Goal: Information Seeking & Learning: Check status

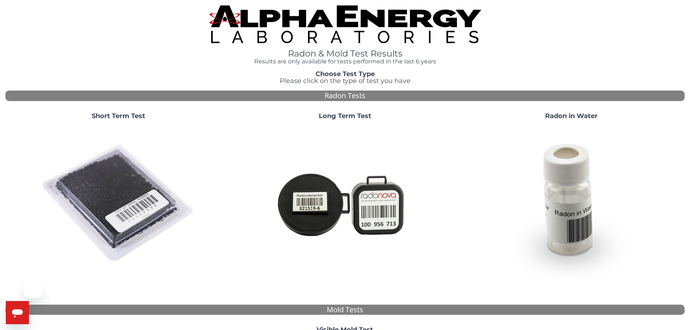
click at [130, 175] on img at bounding box center [119, 204] width 156 height 156
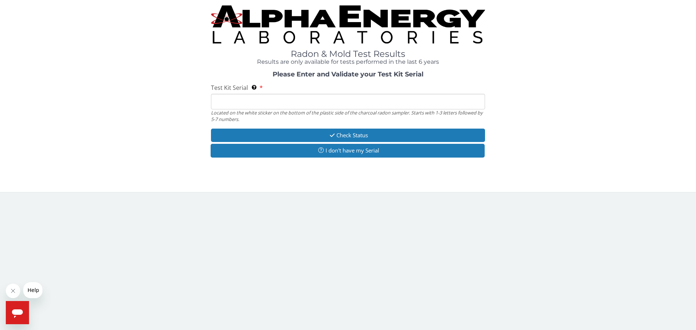
click at [253, 101] on input "Test Kit Serial Located on the white sticker on the bottom of the plastic side …" at bounding box center [348, 102] width 274 height 16
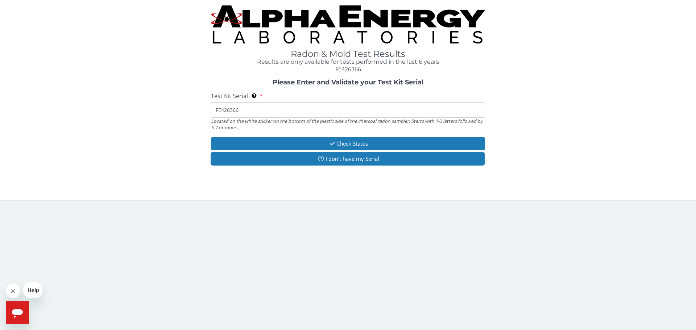
type input "FE426366"
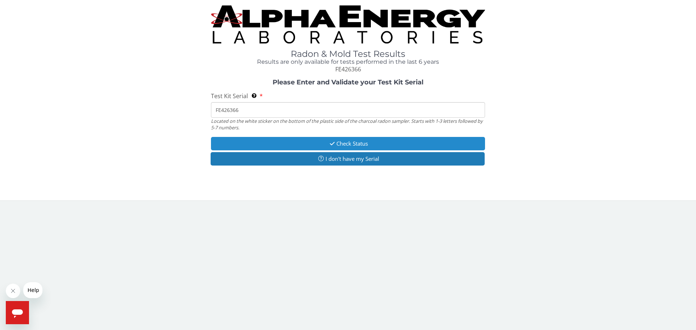
click at [273, 138] on button "Check Status" at bounding box center [348, 143] width 274 height 13
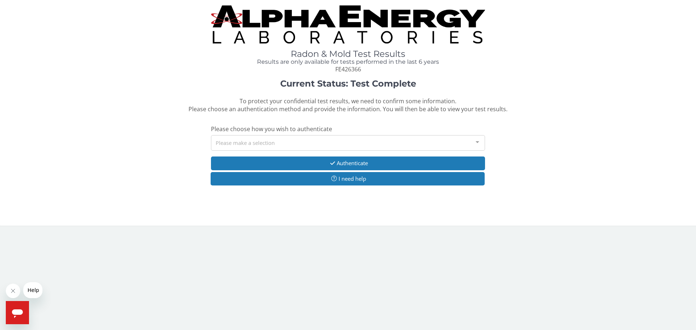
click at [273, 139] on div "Please make a selection" at bounding box center [348, 143] width 274 height 16
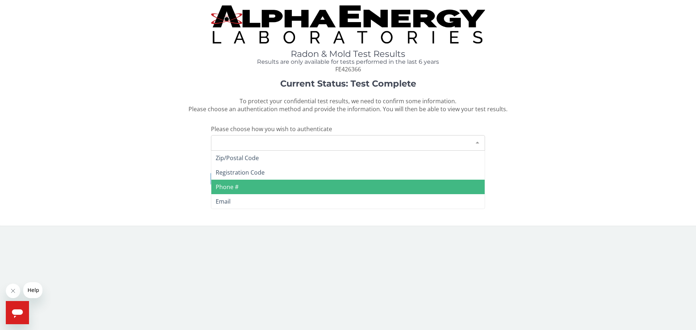
click at [262, 192] on span "Phone #" at bounding box center [347, 187] width 273 height 14
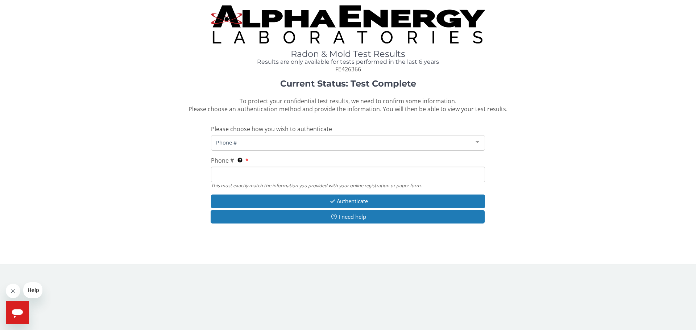
click at [258, 176] on input "Phone # This must exactly match the information you provided with your online r…" at bounding box center [348, 175] width 274 height 16
click at [256, 174] on input "[PHONE_NUMBER]" at bounding box center [348, 175] width 274 height 16
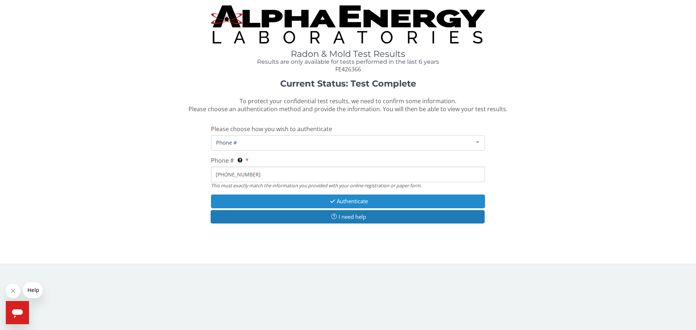
type input "[PHONE_NUMBER]"
click at [308, 198] on button "Authenticate" at bounding box center [348, 201] width 274 height 13
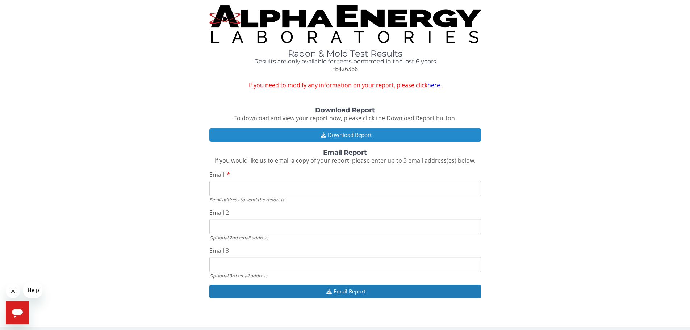
click at [314, 136] on button "Download Report" at bounding box center [345, 134] width 272 height 13
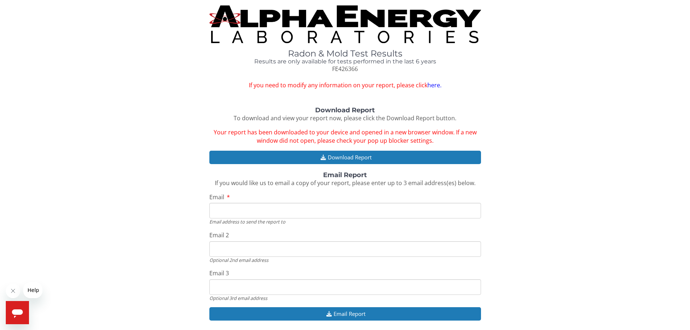
click at [275, 35] on img at bounding box center [345, 24] width 272 height 38
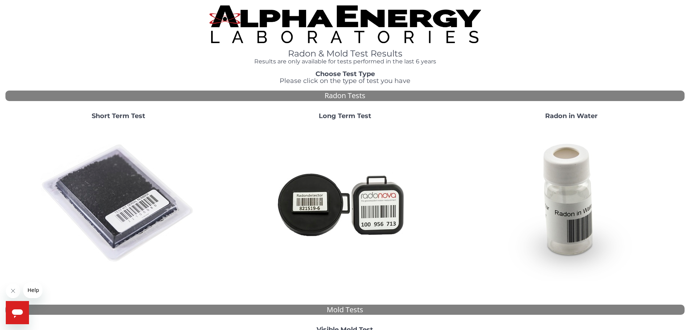
click at [87, 170] on img at bounding box center [119, 204] width 156 height 156
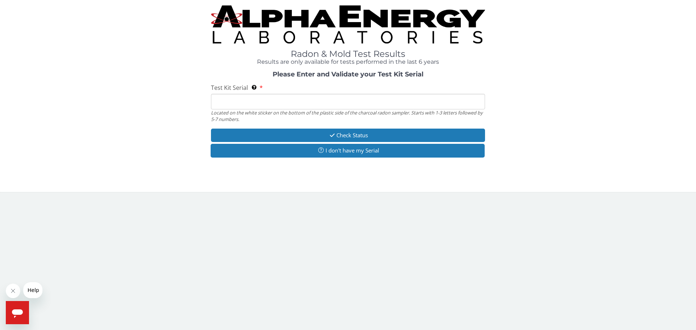
click at [294, 97] on input "Test Kit Serial Located on the white sticker on the bottom of the plastic side …" at bounding box center [348, 102] width 274 height 16
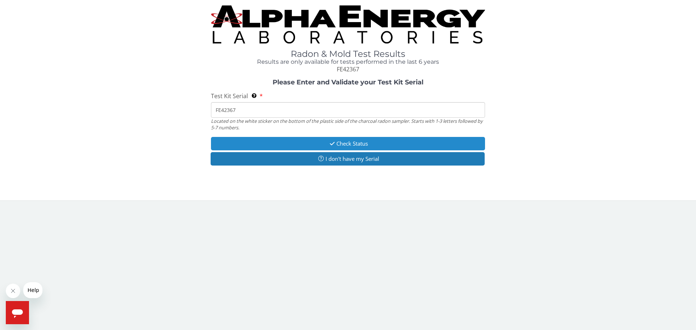
click at [356, 144] on button "Check Status" at bounding box center [348, 143] width 274 height 13
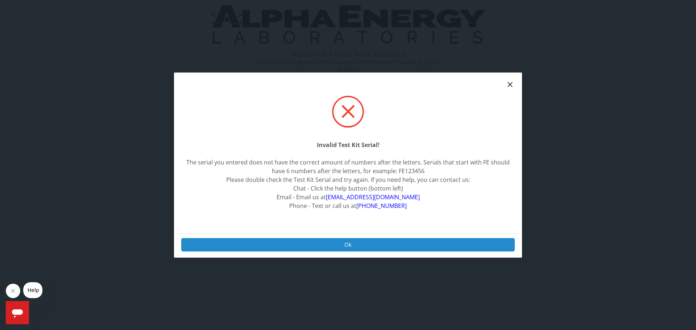
click at [347, 242] on button "Ok" at bounding box center [347, 244] width 333 height 13
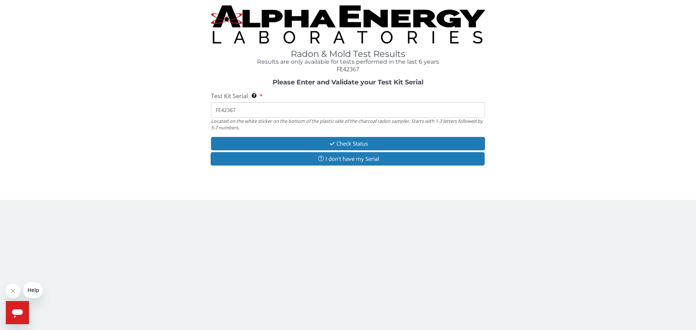
click at [228, 110] on input "FE42367" at bounding box center [348, 110] width 274 height 16
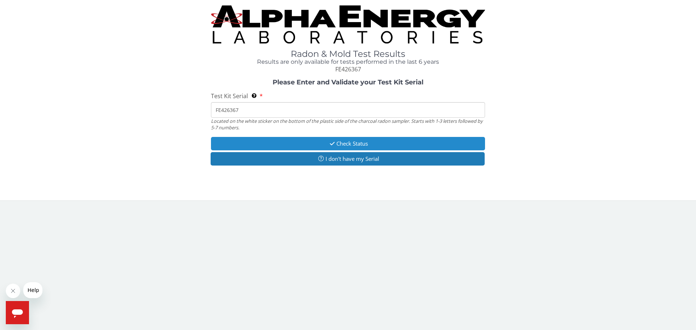
type input "FE426367"
click at [265, 138] on button "Check Status" at bounding box center [348, 143] width 274 height 13
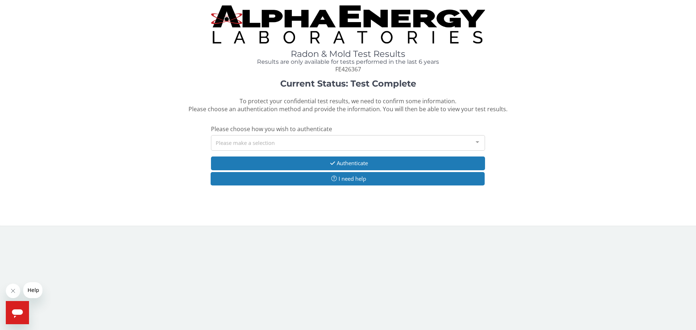
click at [223, 140] on div "Please make a selection" at bounding box center [348, 143] width 274 height 16
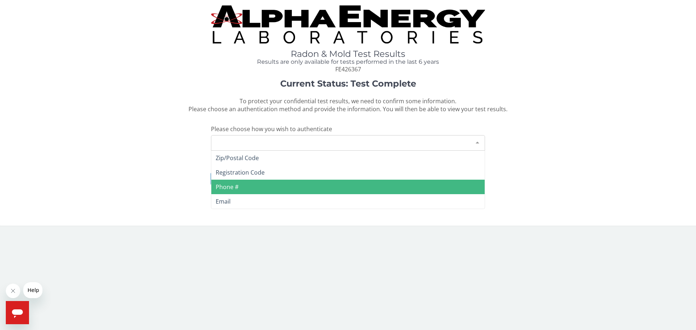
click at [237, 188] on span "Phone #" at bounding box center [227, 187] width 23 height 8
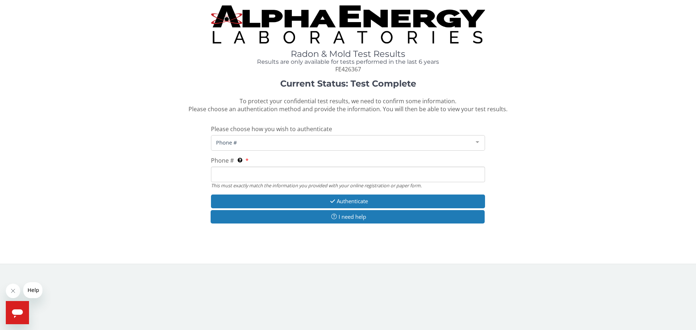
click at [246, 174] on input "Phone # This must exactly match the information you provided with your online r…" at bounding box center [348, 175] width 274 height 16
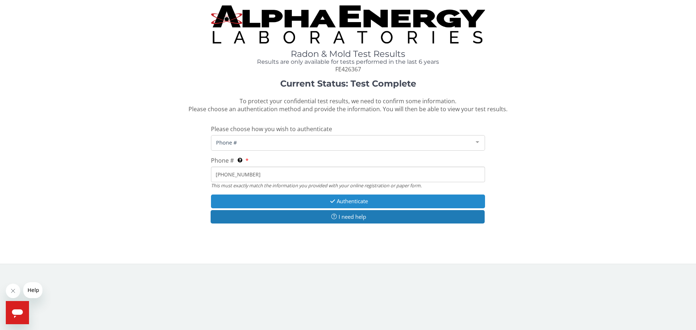
type input "[PHONE_NUMBER]"
click at [248, 196] on button "Authenticate" at bounding box center [348, 201] width 274 height 13
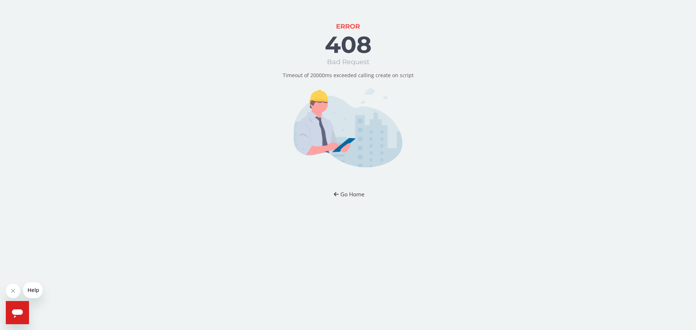
click at [360, 197] on button "Go Home" at bounding box center [348, 194] width 42 height 13
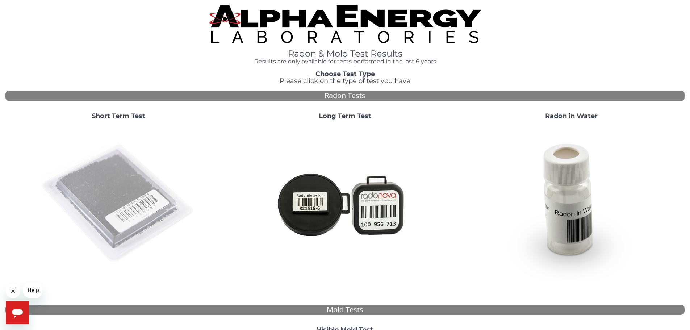
click at [119, 175] on img at bounding box center [119, 204] width 156 height 156
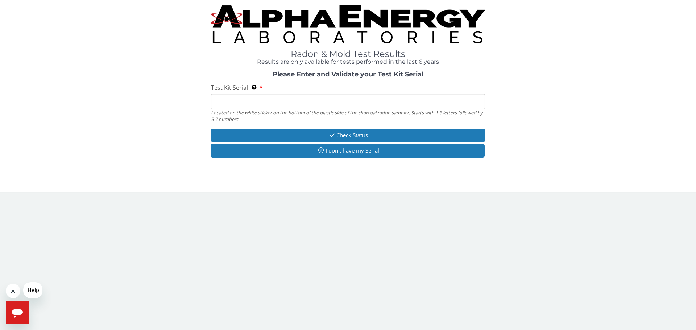
click at [289, 105] on input "Test Kit Serial Located on the white sticker on the bottom of the plastic side …" at bounding box center [348, 102] width 274 height 16
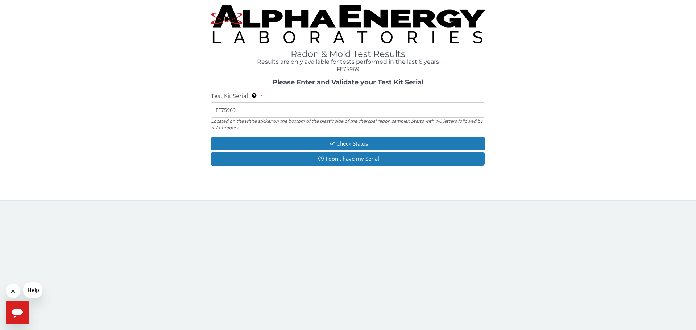
click at [289, 105] on input "FE75969" at bounding box center [348, 110] width 274 height 16
type input "FE426367"
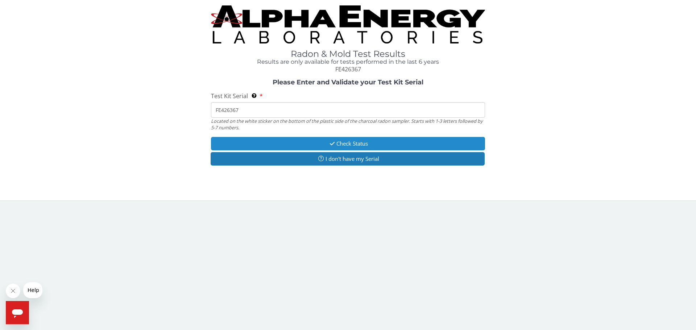
click at [373, 148] on button "Check Status" at bounding box center [348, 143] width 274 height 13
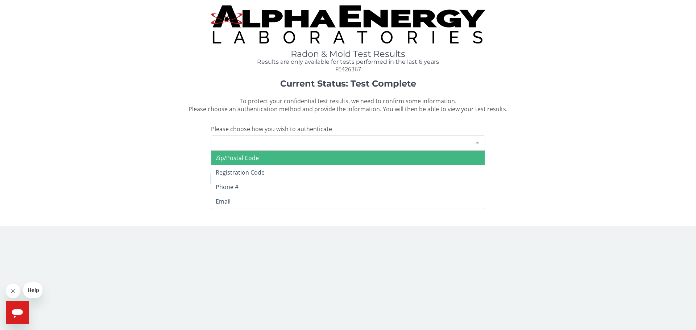
click at [316, 137] on div "Please make a selection" at bounding box center [348, 143] width 274 height 16
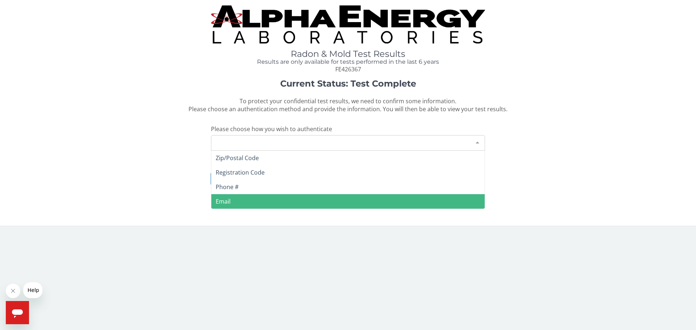
click at [242, 199] on span "Email" at bounding box center [347, 201] width 273 height 14
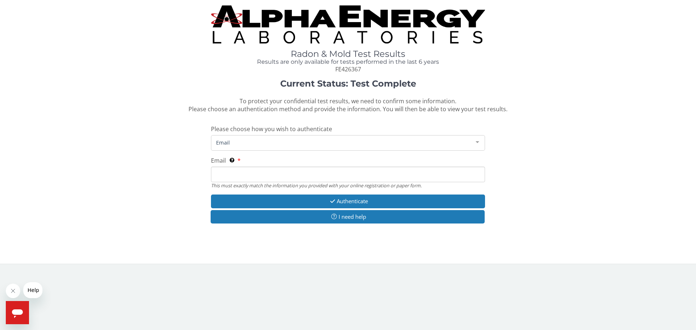
click at [246, 179] on input "Email This must exactly match the information you provided with your online reg…" at bounding box center [348, 175] width 274 height 16
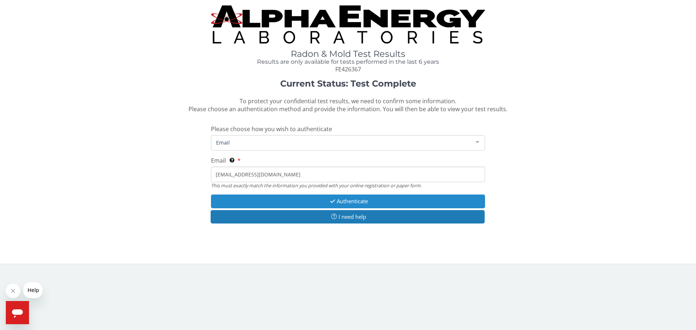
type input "[EMAIL_ADDRESS][DOMAIN_NAME]"
click at [243, 198] on button "Authenticate" at bounding box center [348, 201] width 274 height 13
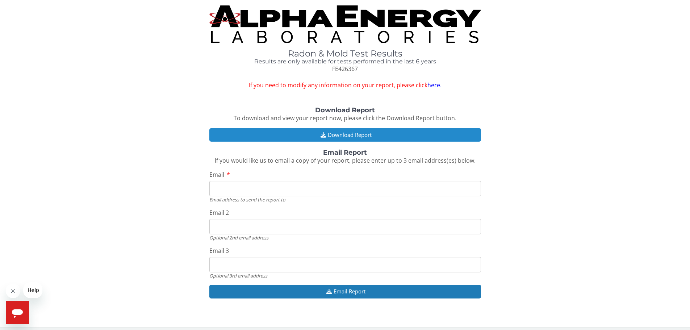
click at [350, 134] on button "Download Report" at bounding box center [345, 134] width 272 height 13
